Goal: Task Accomplishment & Management: Manage account settings

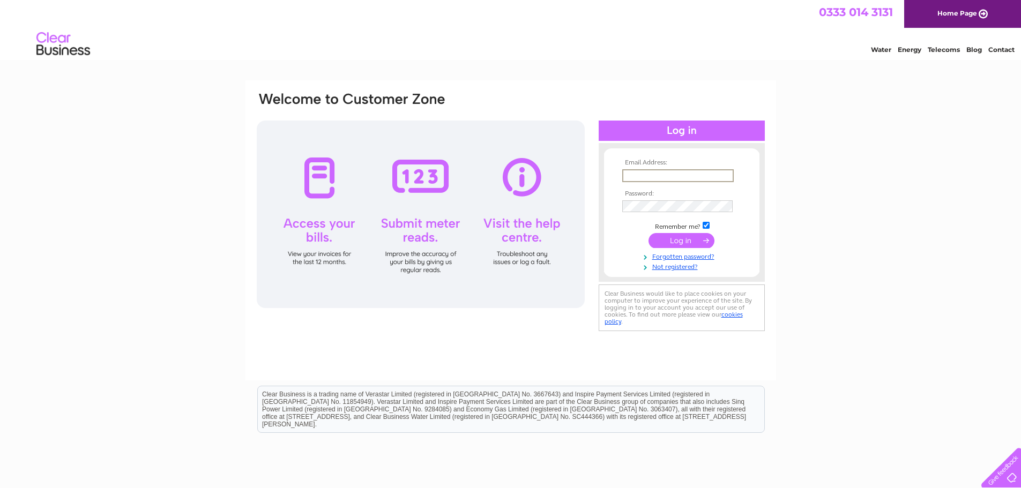
click at [655, 174] on input "text" at bounding box center [677, 175] width 111 height 13
type input "[EMAIL_ADDRESS][DOMAIN_NAME]"
drag, startPoint x: 667, startPoint y: 230, endPoint x: 671, endPoint y: 243, distance: 12.9
click at [667, 232] on tbody "Email Address: info@jbeliteservices.co.uk Password: Remember me?" at bounding box center [682, 214] width 124 height 111
click at [671, 243] on input "submit" at bounding box center [682, 239] width 66 height 15
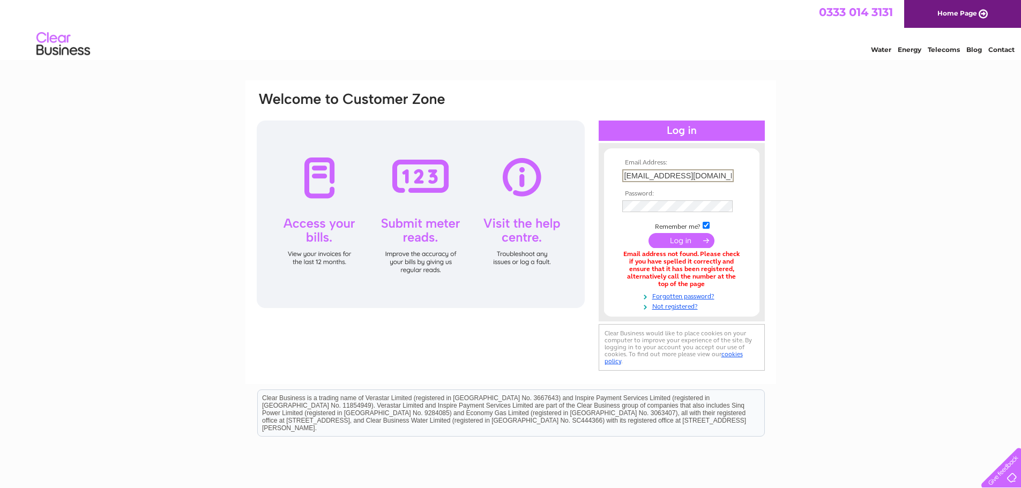
drag, startPoint x: 639, startPoint y: 178, endPoint x: 545, endPoint y: 168, distance: 94.3
click at [545, 168] on div "Email Address: [EMAIL_ADDRESS][DOMAIN_NAME] Password:" at bounding box center [511, 232] width 510 height 282
type input "[PERSON_NAME][EMAIL_ADDRESS][DOMAIN_NAME]"
click at [698, 235] on input "submit" at bounding box center [682, 240] width 66 height 15
drag, startPoint x: 643, startPoint y: 174, endPoint x: 546, endPoint y: 178, distance: 97.1
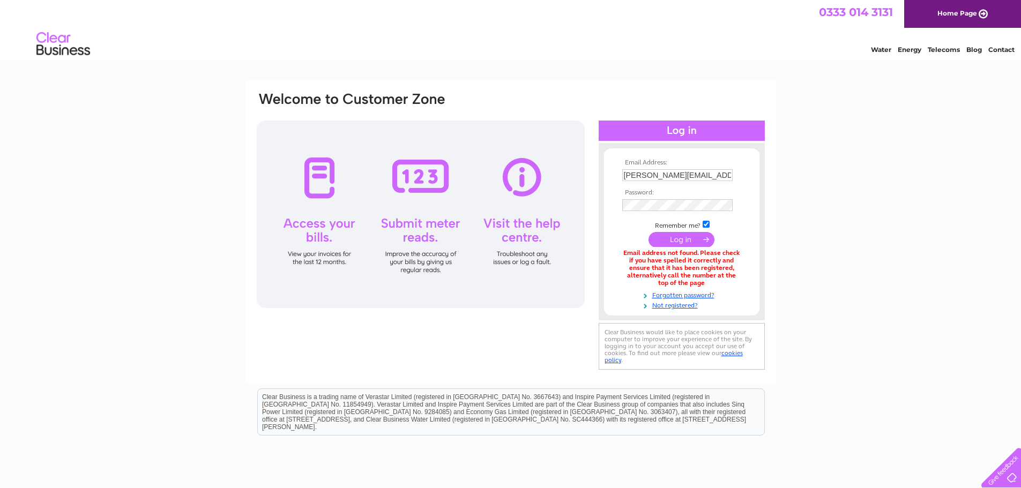
click at [569, 174] on div "Email Address: james@jbeliteservices.co.uk Password:" at bounding box center [511, 231] width 510 height 281
type input "kieran@jbeliteservices.co.uk"
click at [678, 251] on div "Email address not found. Please check if you have spelled it correctly and ensu…" at bounding box center [681, 269] width 119 height 37
click at [680, 246] on input "submit" at bounding box center [682, 239] width 66 height 15
click at [686, 295] on link "Forgotten password?" at bounding box center [683, 294] width 122 height 10
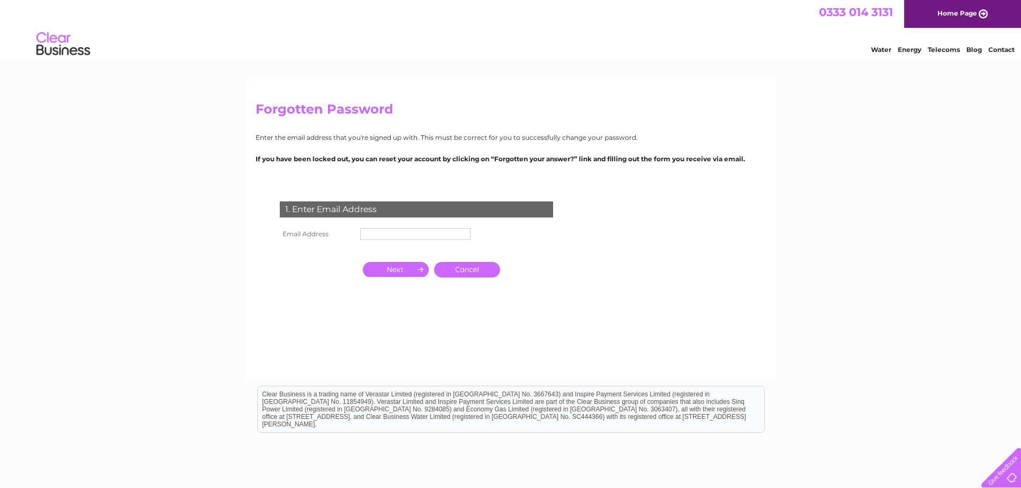
click at [412, 228] on input "text" at bounding box center [415, 234] width 110 height 12
type input "info"
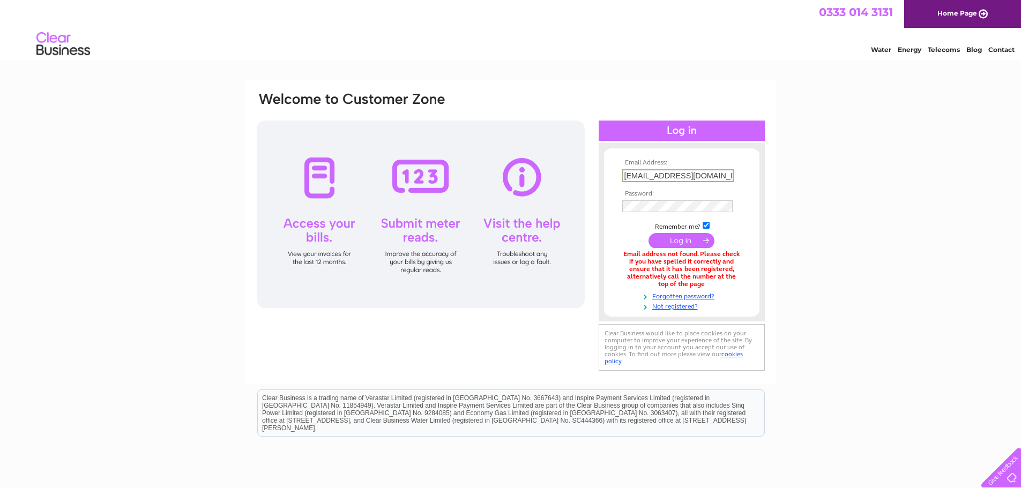
drag, startPoint x: 643, startPoint y: 175, endPoint x: 540, endPoint y: 170, distance: 103.0
click at [540, 170] on div "Email Address: kieran@jbeliteservices.co.uk Password:" at bounding box center [511, 232] width 510 height 282
type input "accounts@jbeliteservices.co.uk"
click at [675, 244] on input "submit" at bounding box center [682, 240] width 66 height 15
click at [685, 291] on link "Forgotten password?" at bounding box center [683, 294] width 122 height 10
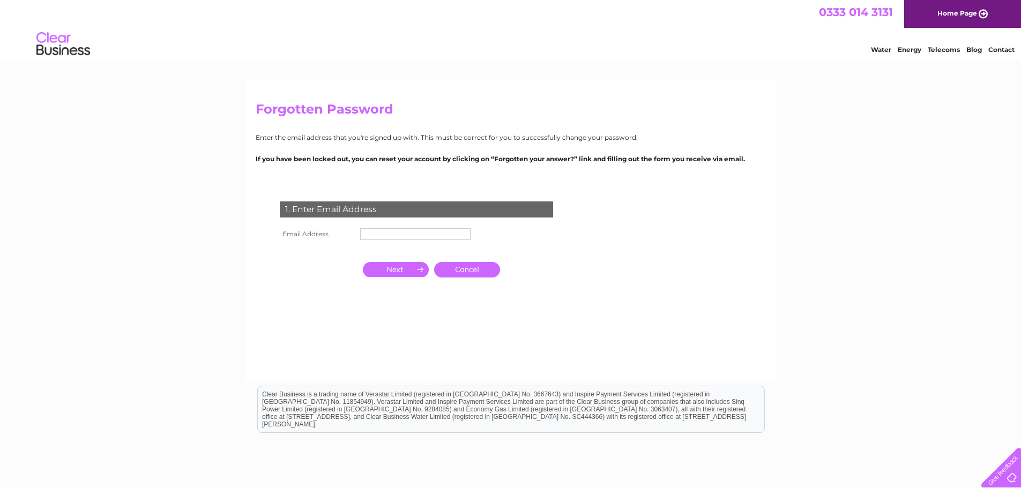
click at [435, 225] on div "1. Enter Email Address Email Address Cancel" at bounding box center [419, 260] width 326 height 139
click at [432, 230] on input "text" at bounding box center [415, 234] width 110 height 12
click at [413, 270] on input "button" at bounding box center [396, 269] width 66 height 15
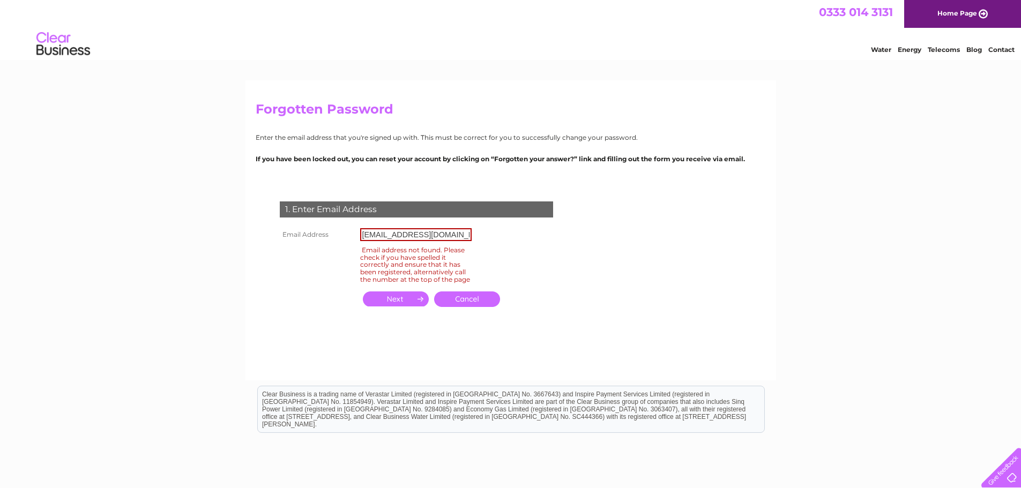
click at [392, 237] on input "Accounts@jbeliteservices.co.uk" at bounding box center [415, 234] width 111 height 13
drag, startPoint x: 393, startPoint y: 236, endPoint x: 339, endPoint y: 230, distance: 53.9
click at [343, 230] on tr "Email Address Accounts@jbeliteservices.co.uk" at bounding box center [375, 235] width 197 height 18
click at [383, 230] on input "Accounts@jbeliteservices.co.uk" at bounding box center [415, 234] width 111 height 13
click at [381, 233] on input "Accounts@jbeliteservices.co.uk" at bounding box center [415, 234] width 111 height 13
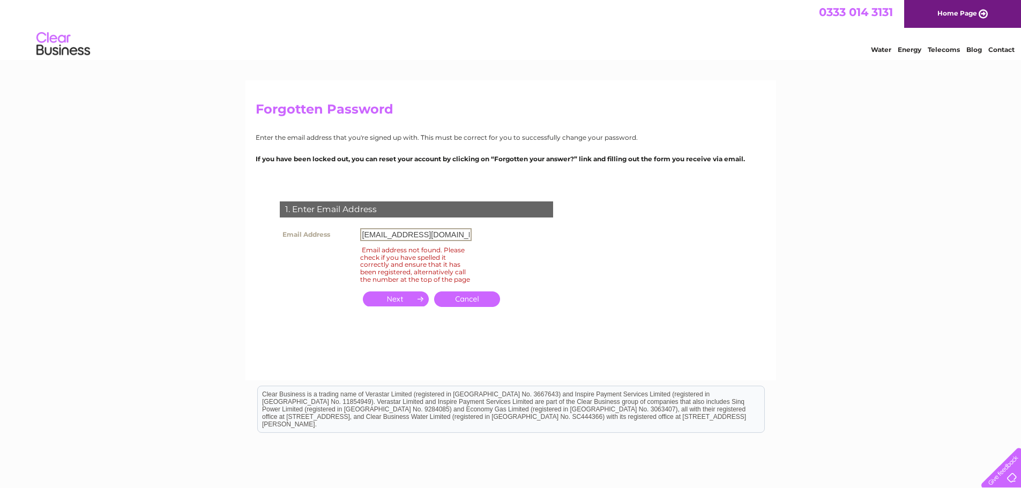
click at [381, 233] on input "Accounts@jbeliteservices.co.uk" at bounding box center [415, 234] width 111 height 13
drag, startPoint x: 379, startPoint y: 234, endPoint x: 389, endPoint y: 240, distance: 11.8
click at [377, 235] on input "Accounts@jbeliteservices.co.uk" at bounding box center [415, 234] width 111 height 13
type input "info@jbeliteservices.co.uk"
click input "submit" at bounding box center [0, 0] width 0 height 0
